Goal: Information Seeking & Learning: Find specific fact

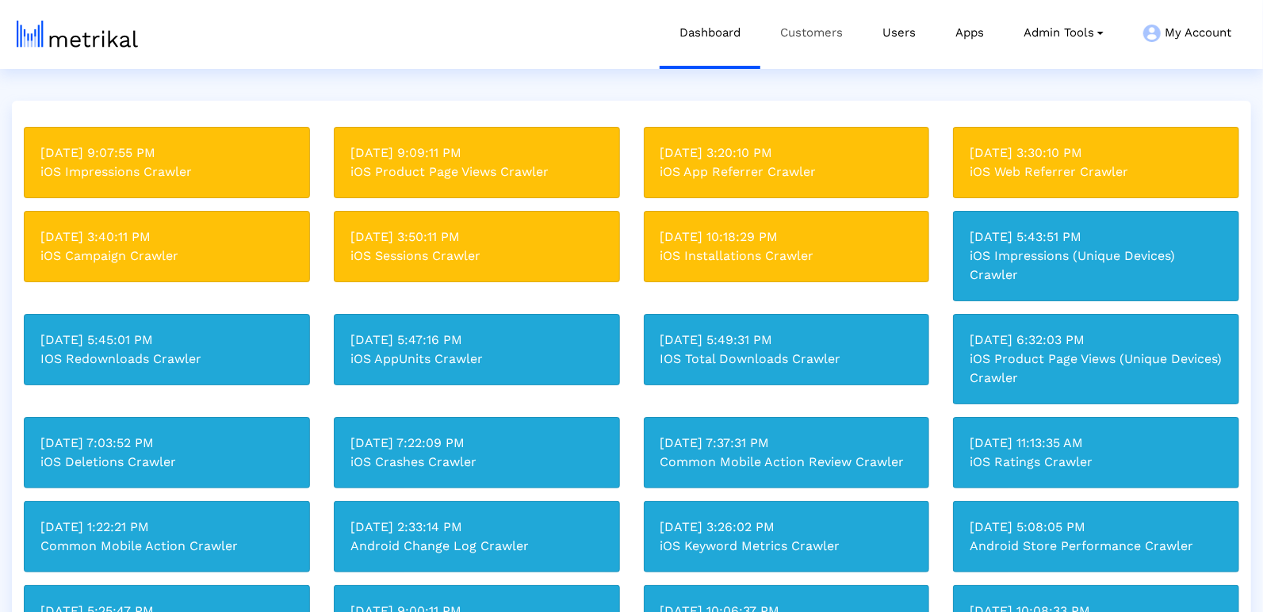
click at [816, 40] on link "Customers" at bounding box center [811, 33] width 102 height 66
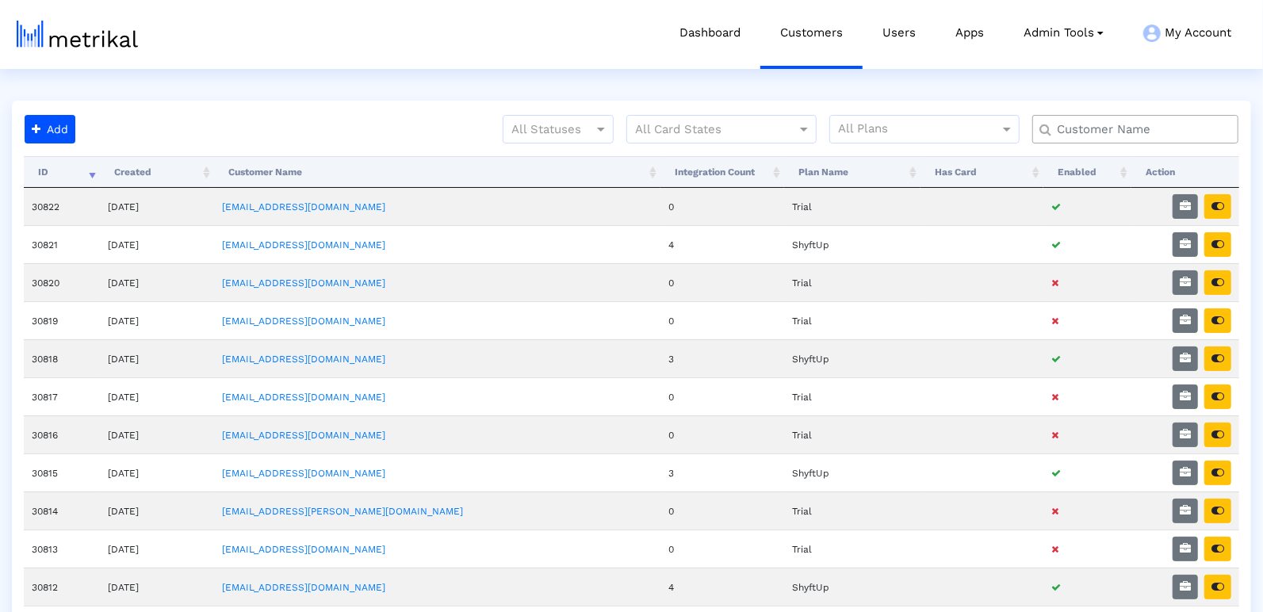
click at [1103, 128] on input "text" at bounding box center [1138, 129] width 186 height 17
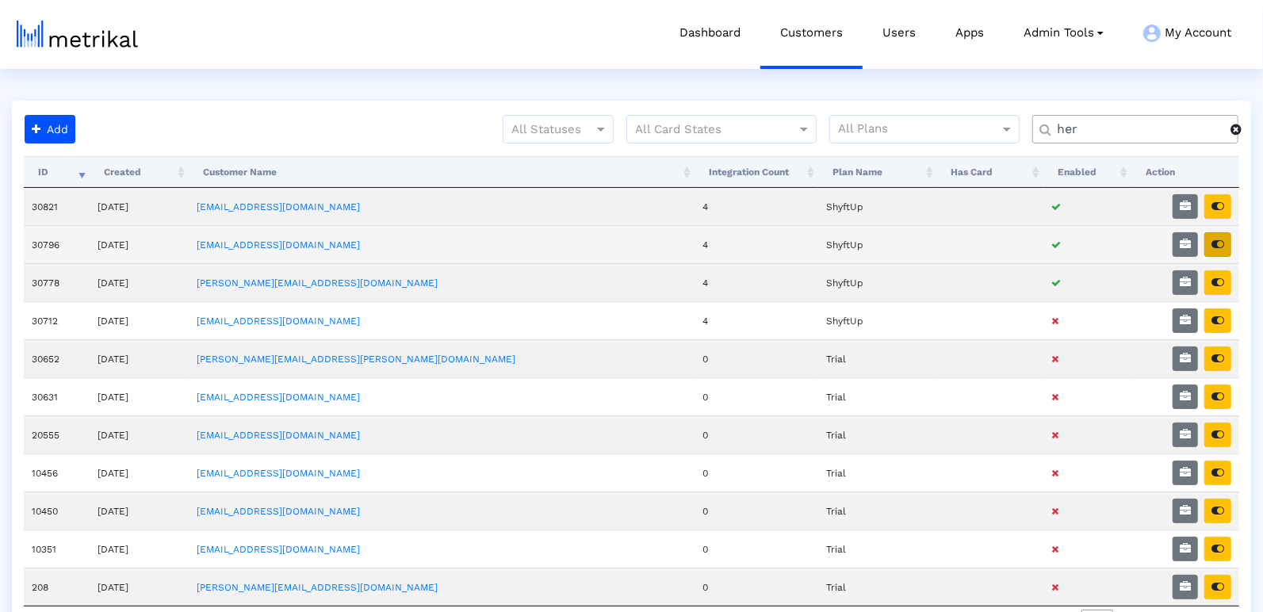
type input "her"
click at [1218, 243] on icon "button" at bounding box center [1217, 244] width 13 height 11
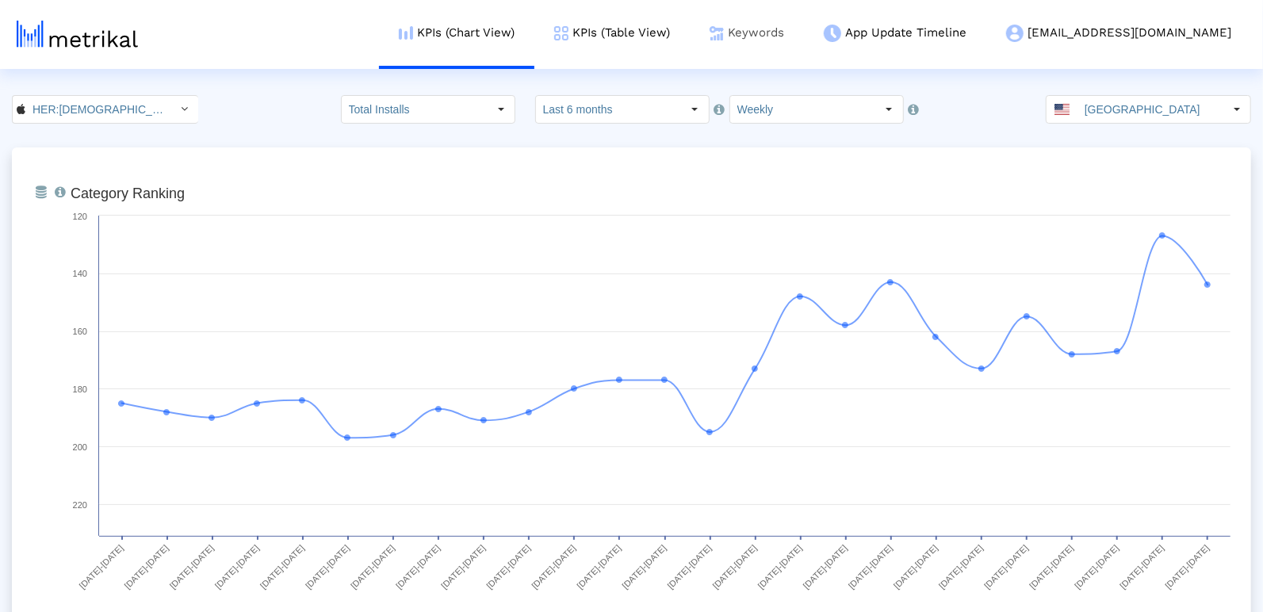
click at [804, 49] on link "Keywords" at bounding box center [747, 33] width 114 height 66
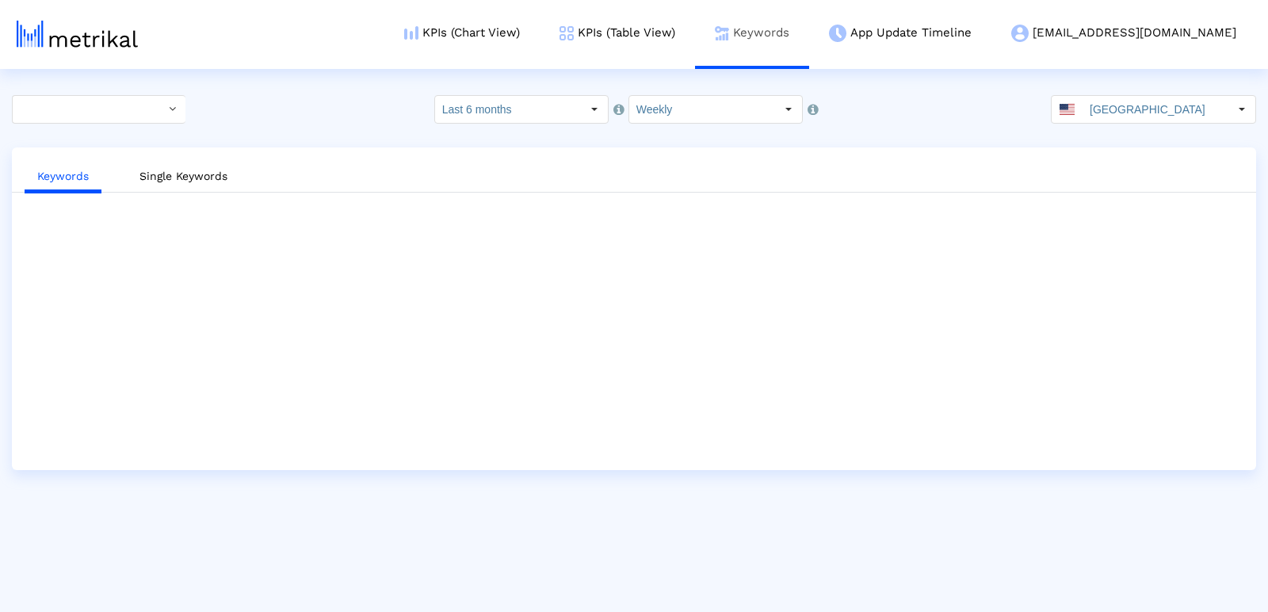
click at [809, 38] on link "Keywords" at bounding box center [752, 33] width 114 height 66
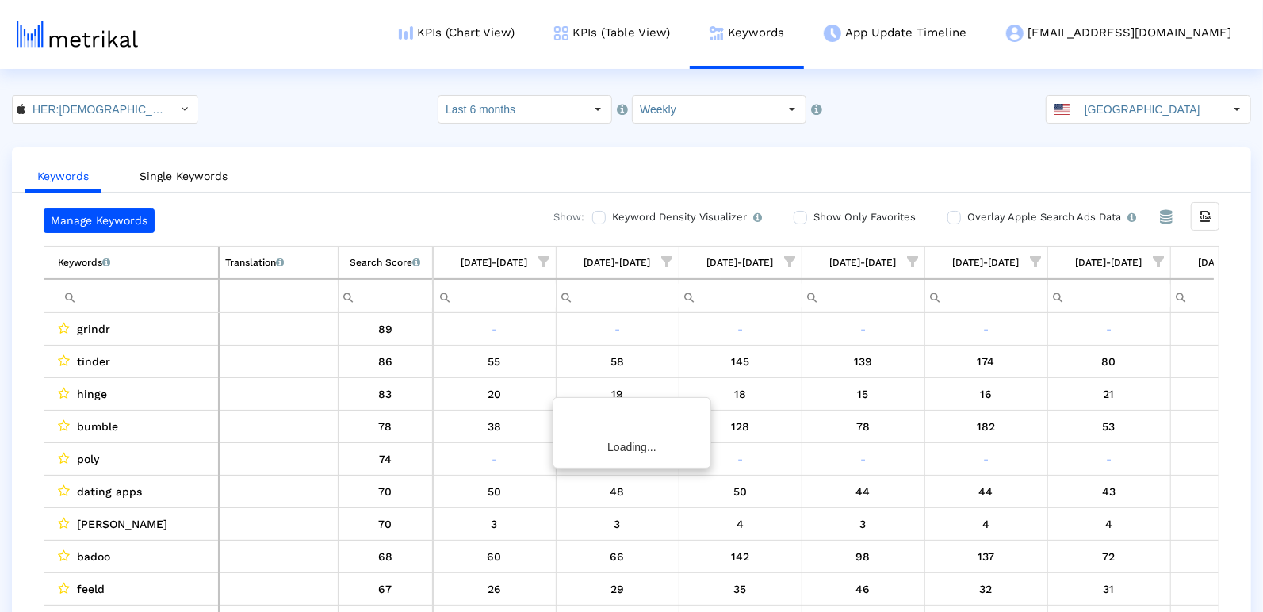
scroll to position [0, 1552]
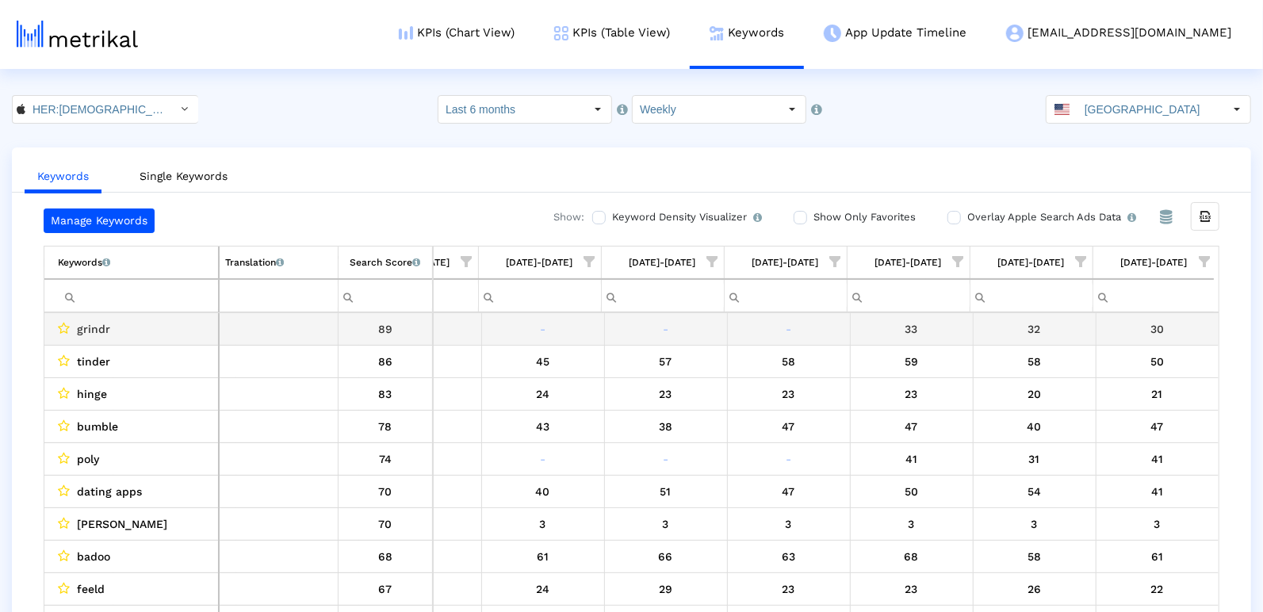
click at [143, 313] on td "grindr" at bounding box center [131, 329] width 174 height 32
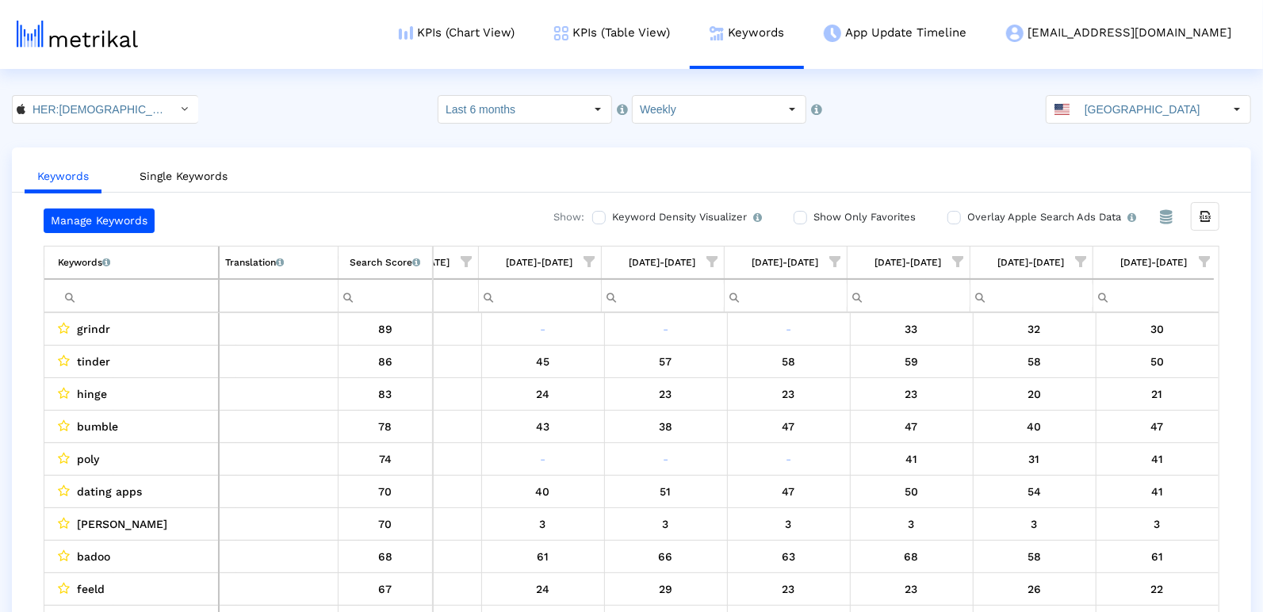
click at [142, 302] on input "Filter cell" at bounding box center [138, 296] width 160 height 26
type input "v"
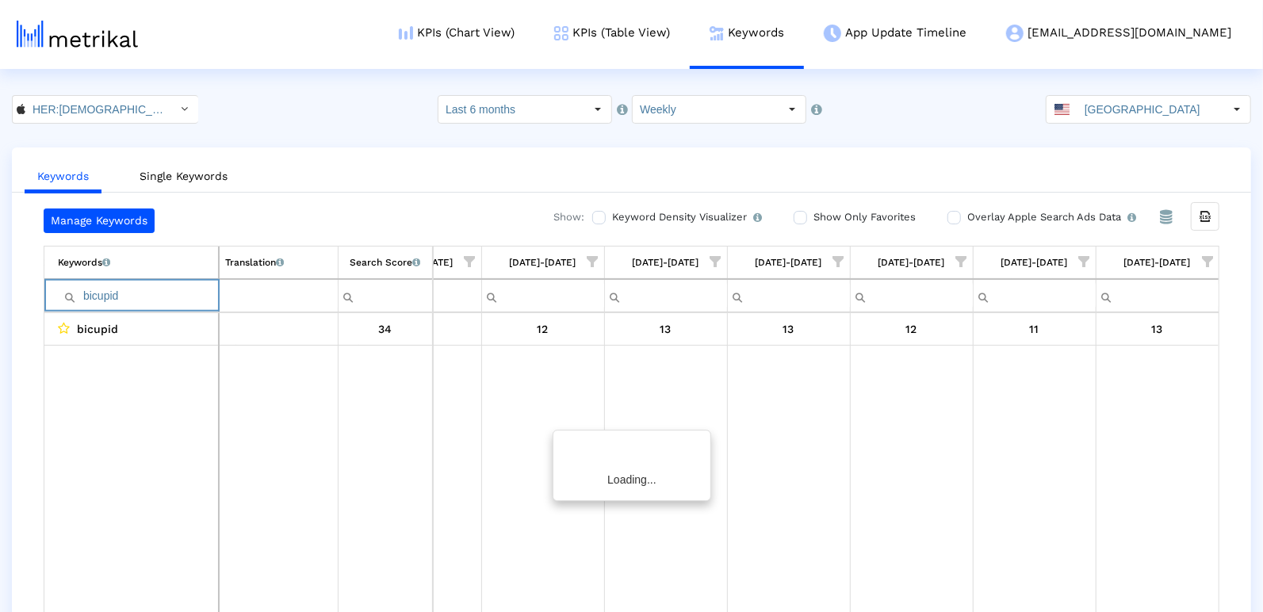
scroll to position [0, 1547]
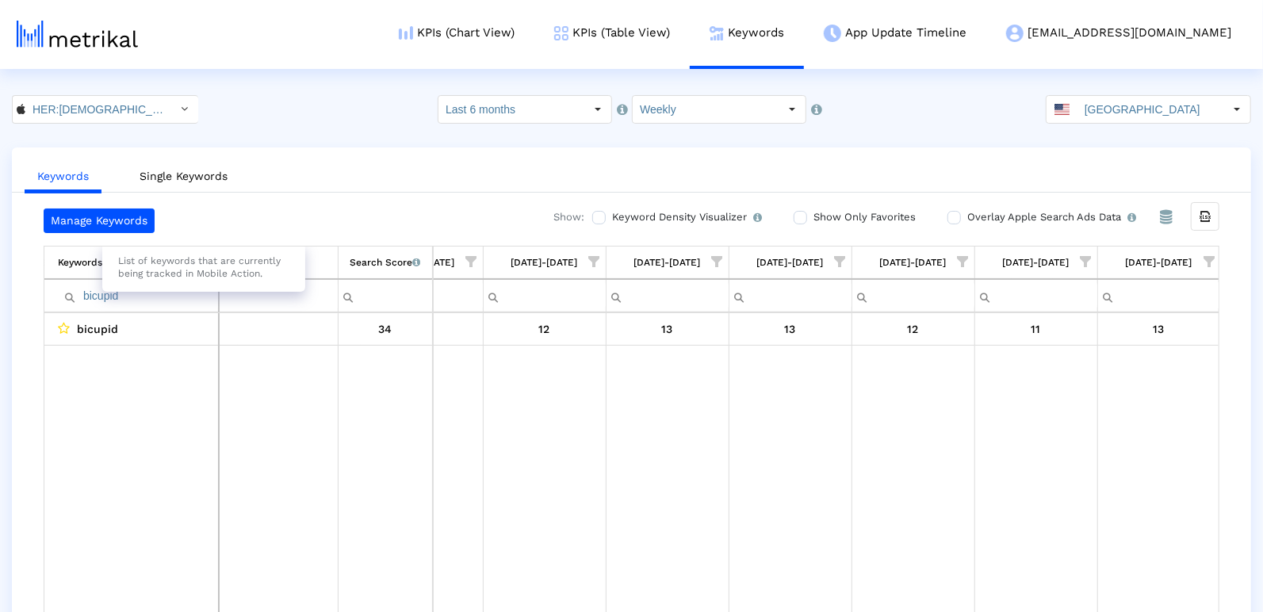
click at [111, 283] on div "List of keywords that are currently being tracked in Mobile Action." at bounding box center [203, 267] width 203 height 49
click at [102, 302] on input "bicupid" at bounding box center [138, 296] width 160 height 26
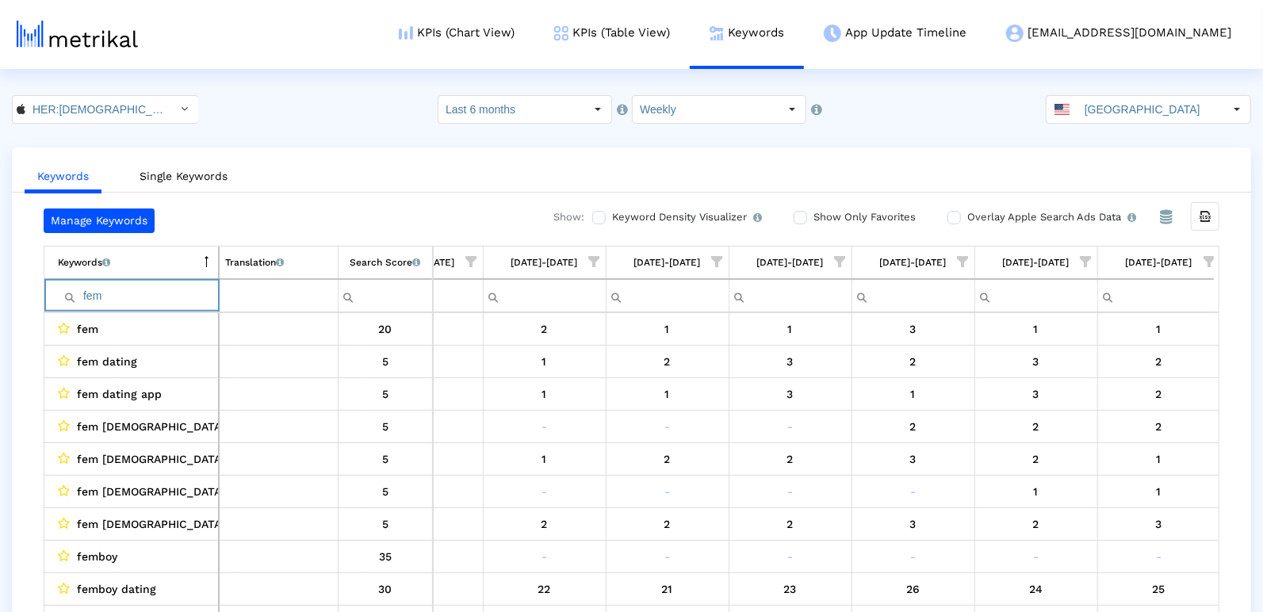
click at [382, 267] on div "Search Score An estimate of relative search volume of each keyword. It is on a …" at bounding box center [385, 262] width 71 height 21
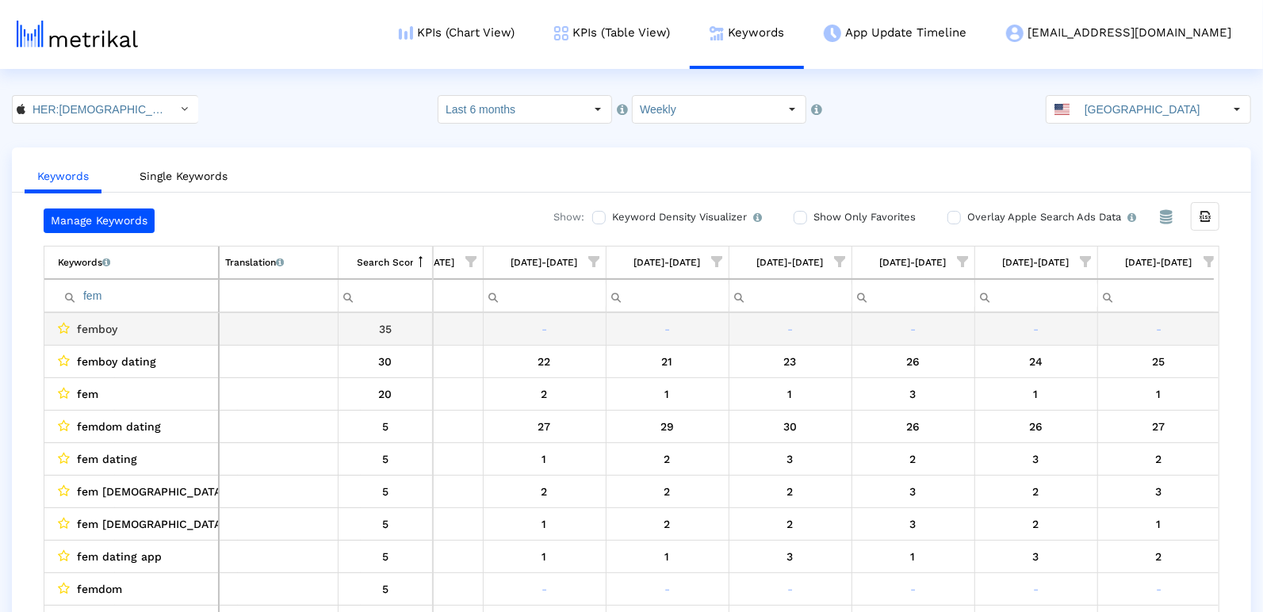
drag, startPoint x: 382, startPoint y: 267, endPoint x: 399, endPoint y: 331, distance: 65.8
click at [399, 331] on div "Export all data Keywords List of keywords that are currently being tracked in M…" at bounding box center [631, 433] width 1175 height 374
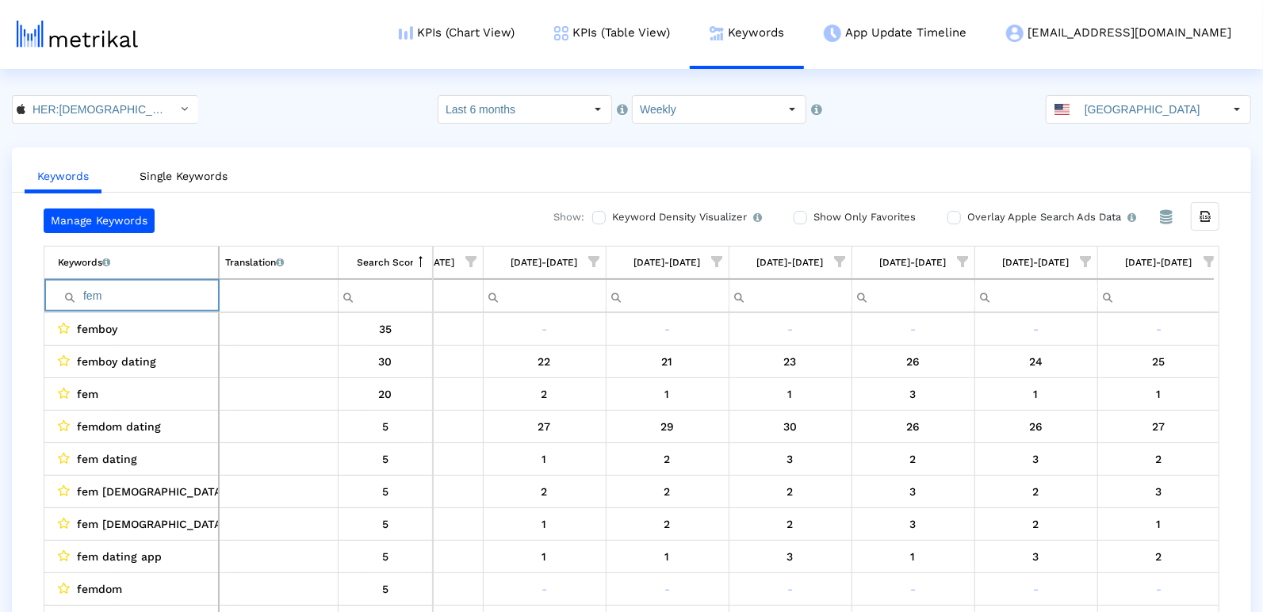
click at [173, 297] on input "fem" at bounding box center [138, 296] width 160 height 26
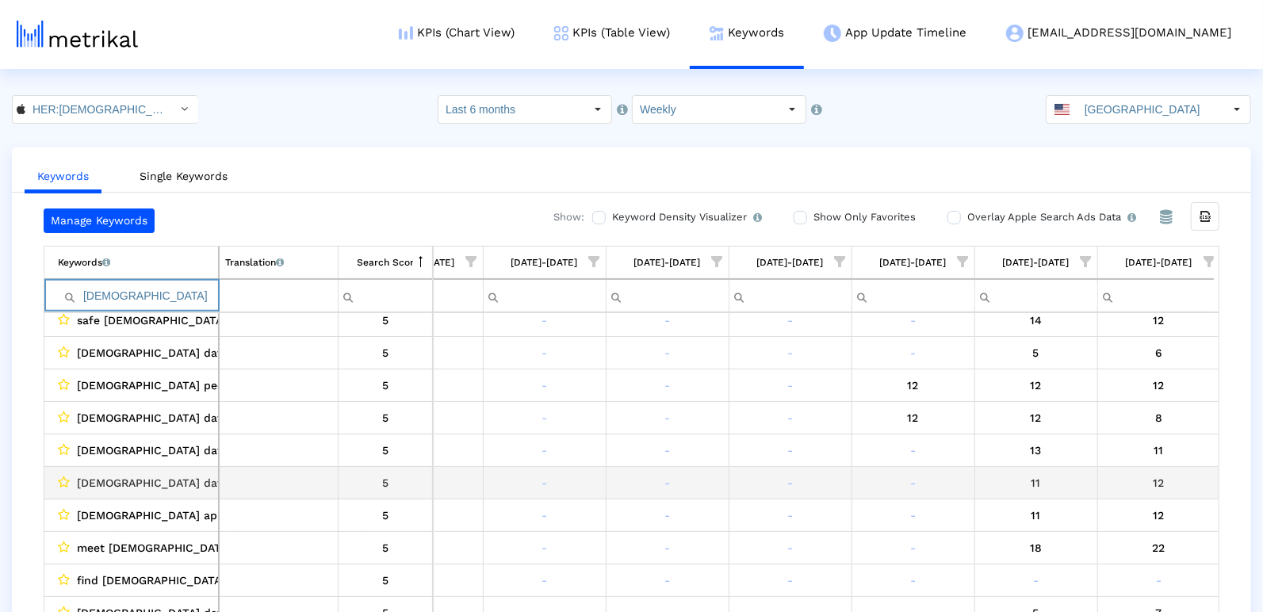
scroll to position [296, 0]
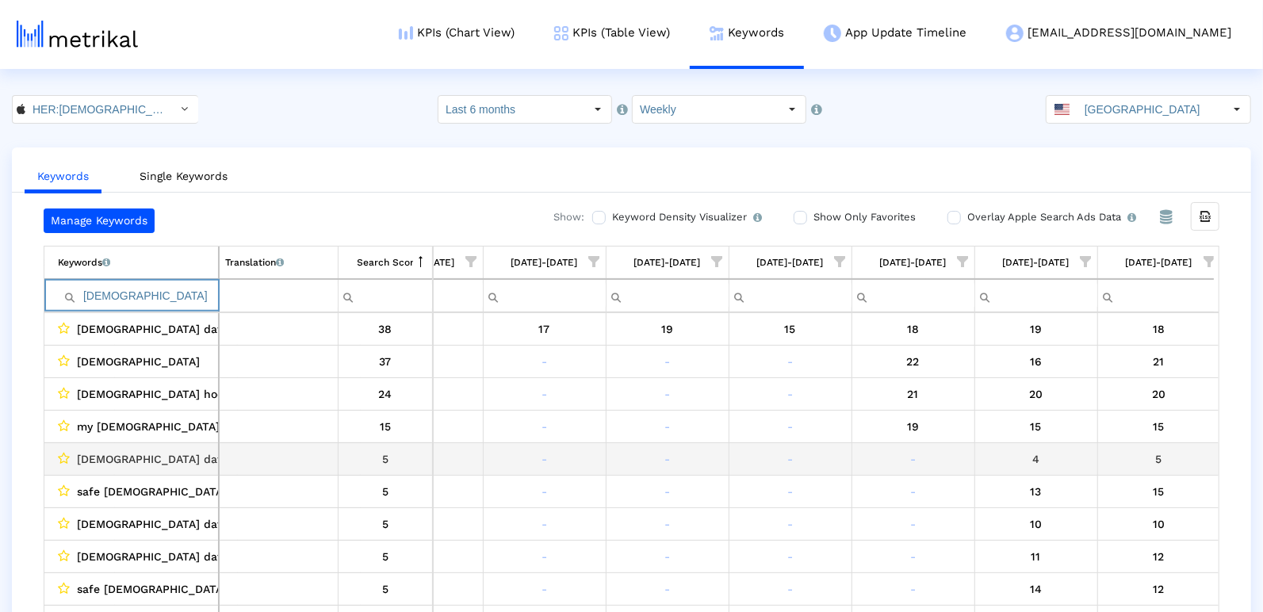
click at [178, 452] on span "[DEMOGRAPHIC_DATA] dating site" at bounding box center [169, 459] width 185 height 21
copy span "[DEMOGRAPHIC_DATA] dating site"
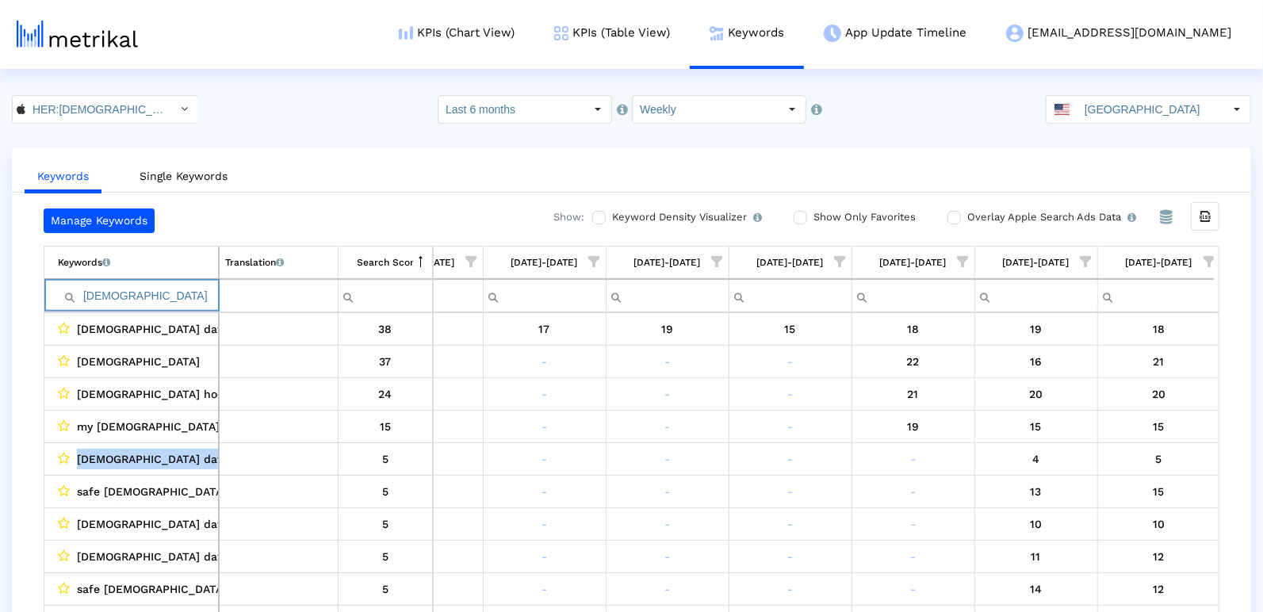
click at [137, 296] on input "[DEMOGRAPHIC_DATA]" at bounding box center [138, 296] width 160 height 26
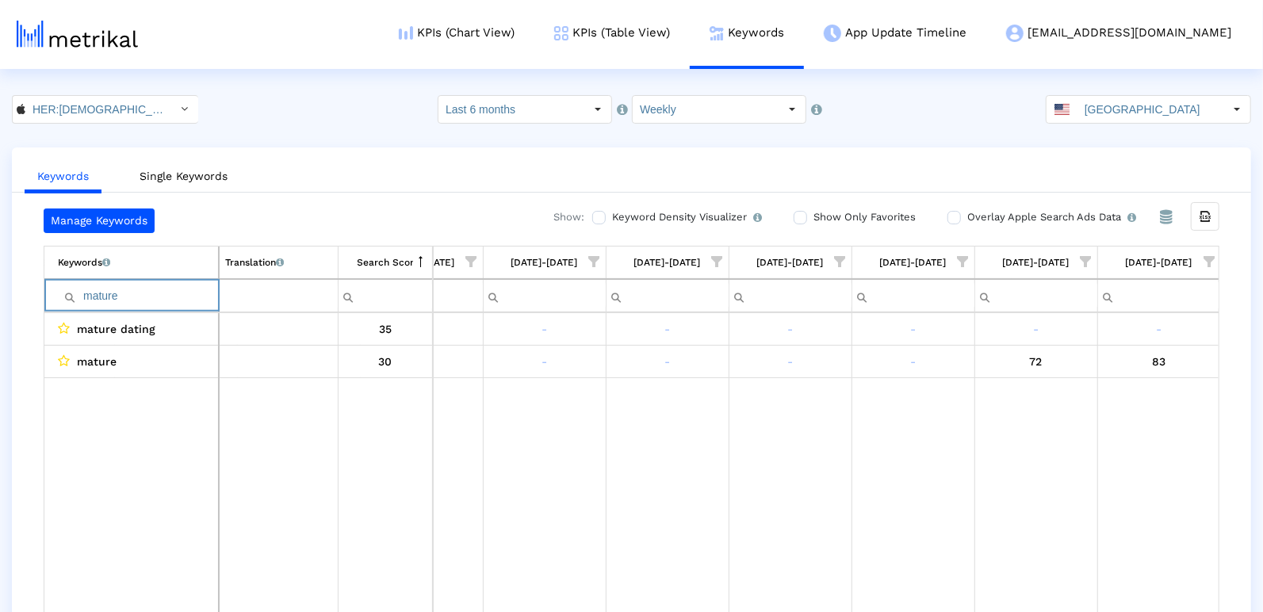
click at [132, 292] on input "mature" at bounding box center [138, 296] width 160 height 26
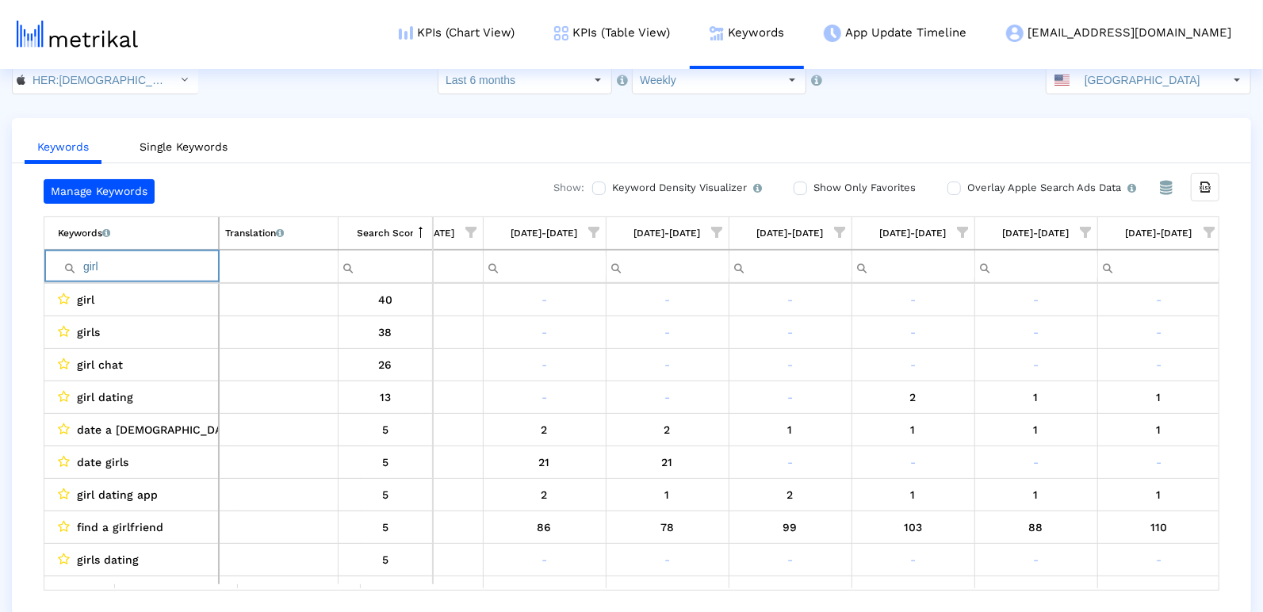
click at [143, 266] on input "girl" at bounding box center [138, 267] width 160 height 26
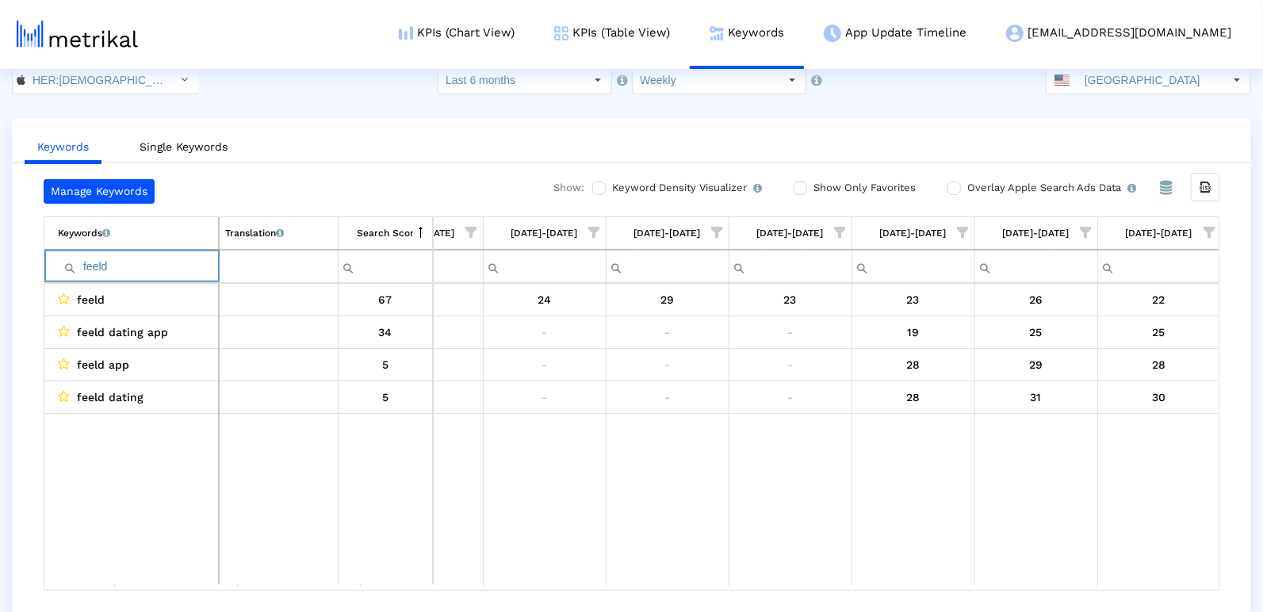
type input "feeld"
